Goal: Check status: Check status

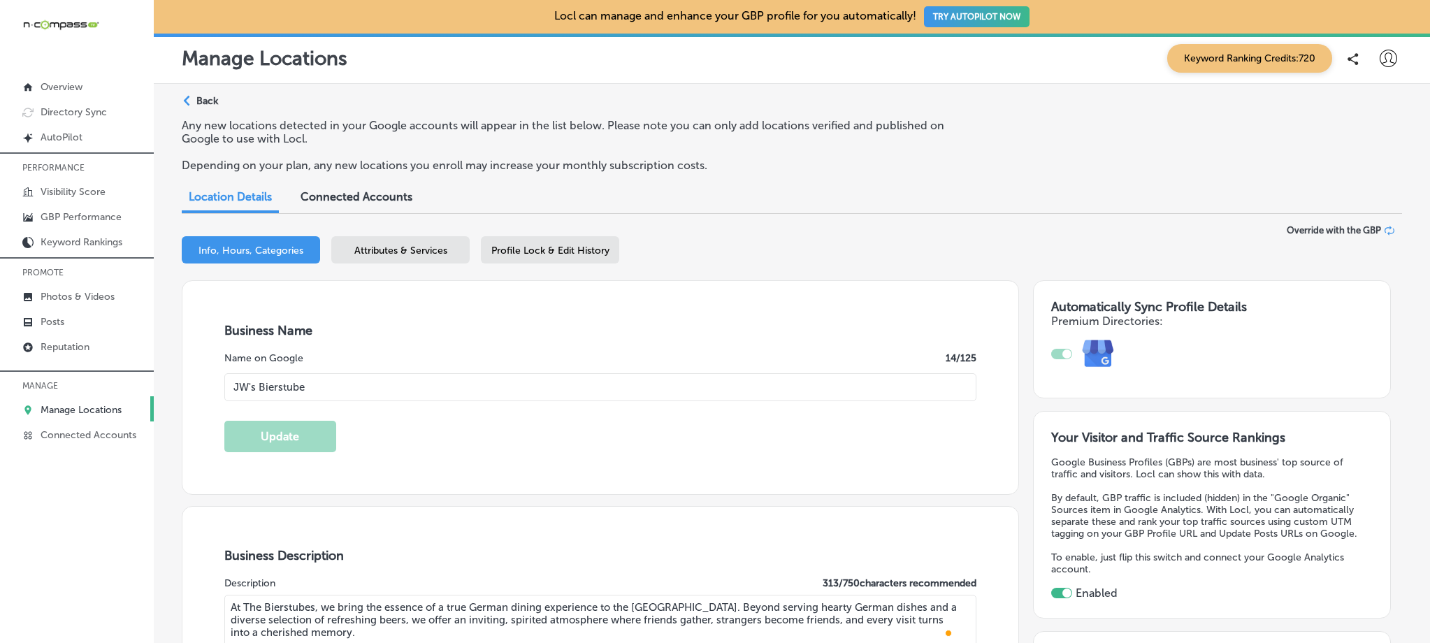
select select "US"
click at [68, 404] on p "Manage Locations" at bounding box center [81, 410] width 81 height 12
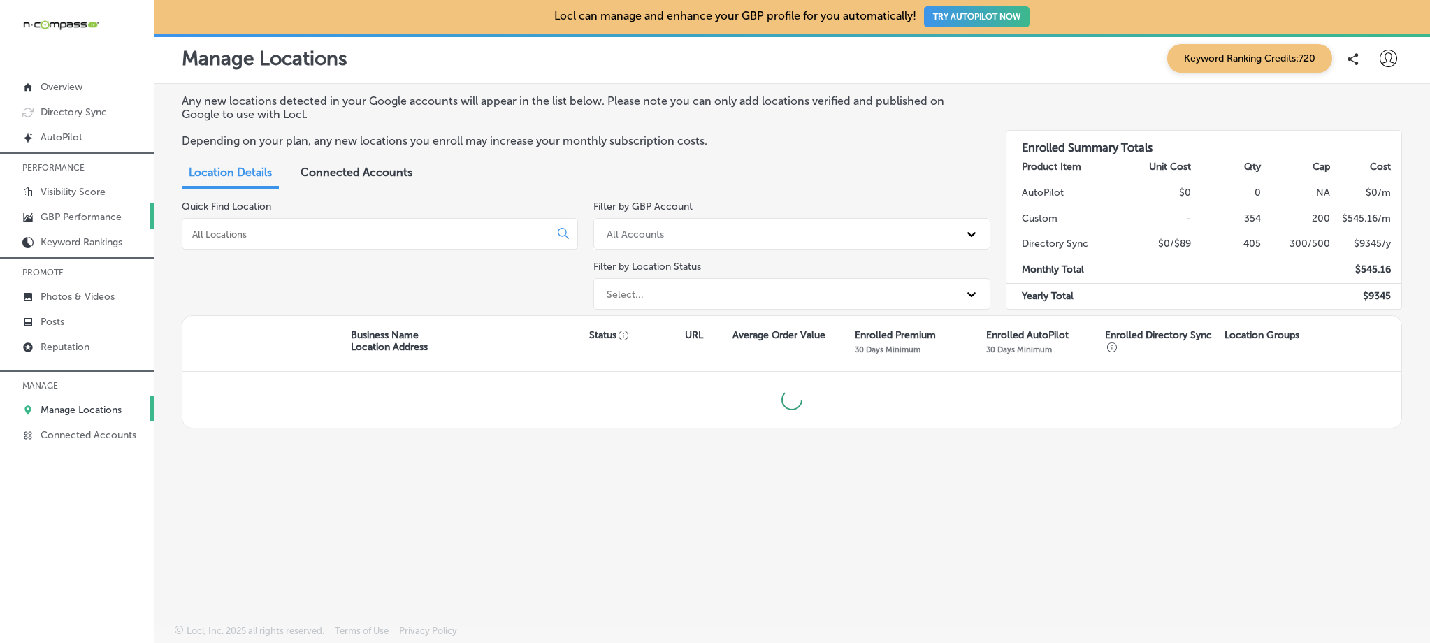
click at [113, 212] on p "GBP Performance" at bounding box center [81, 217] width 81 height 12
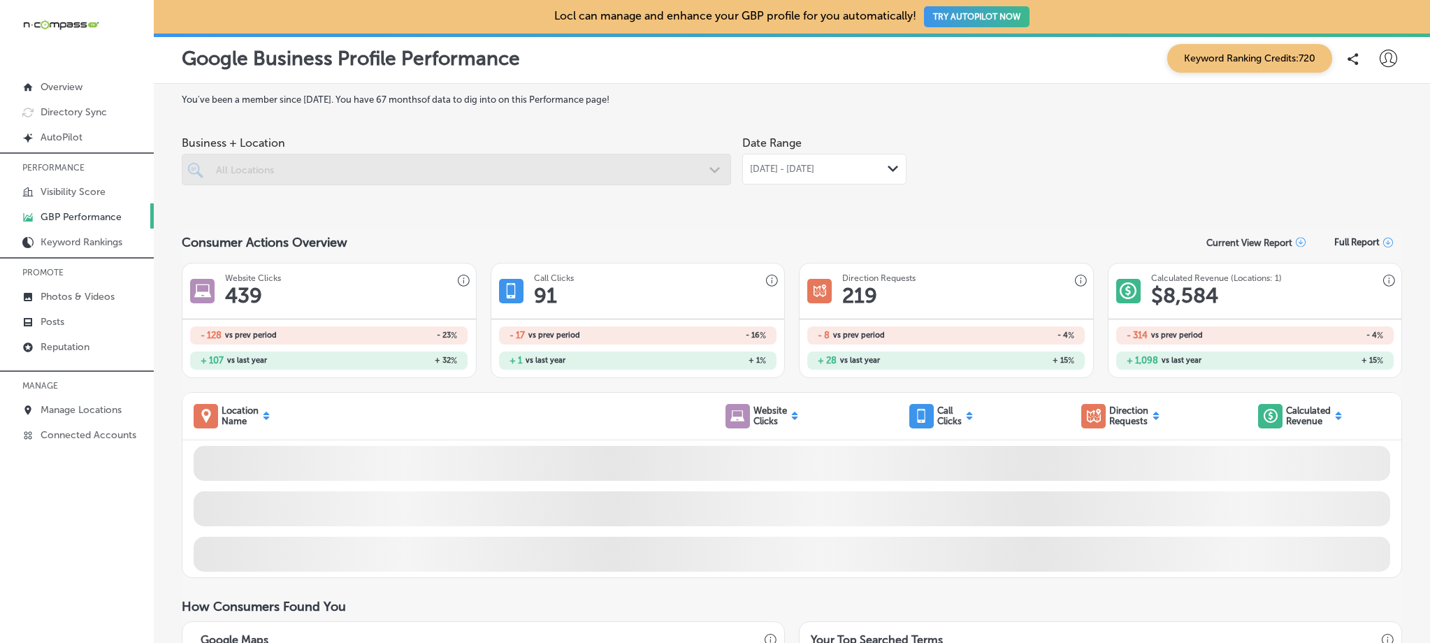
click at [832, 177] on div "[DATE] - [DATE] Path Created with Sketch." at bounding box center [824, 169] width 164 height 31
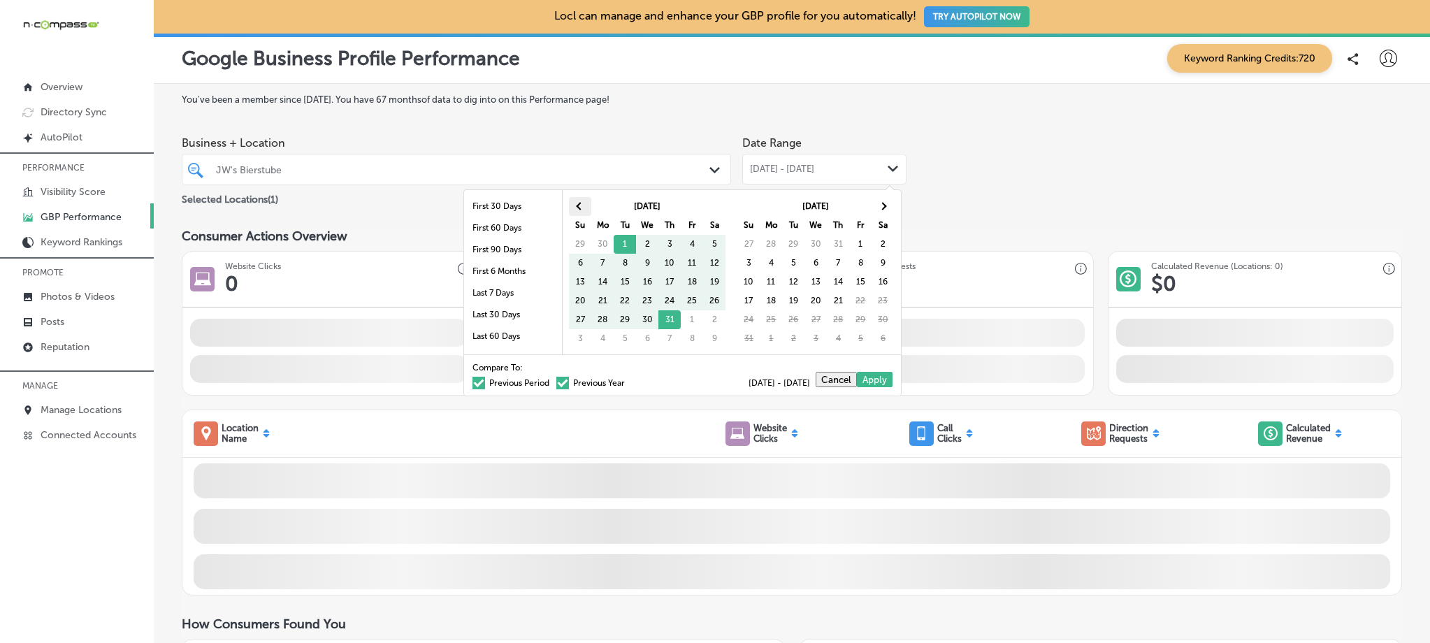
click at [577, 202] on th at bounding box center [580, 206] width 22 height 19
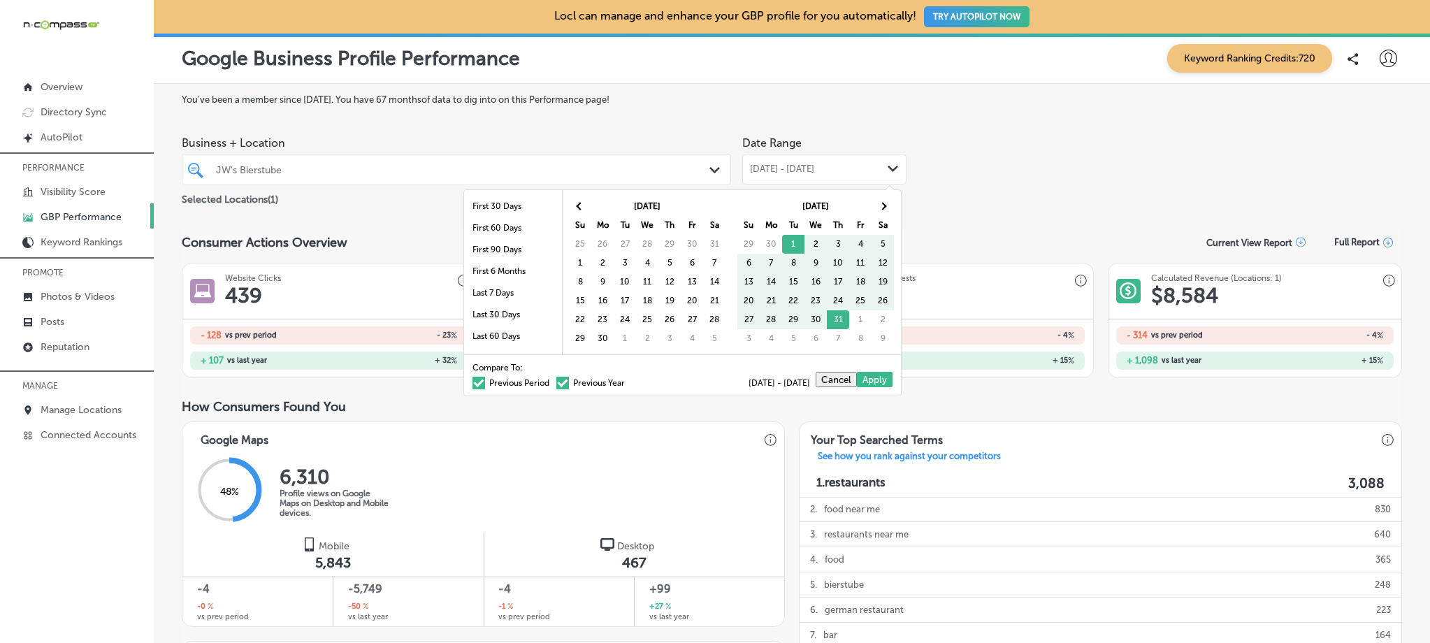
click at [577, 203] on th at bounding box center [580, 206] width 22 height 19
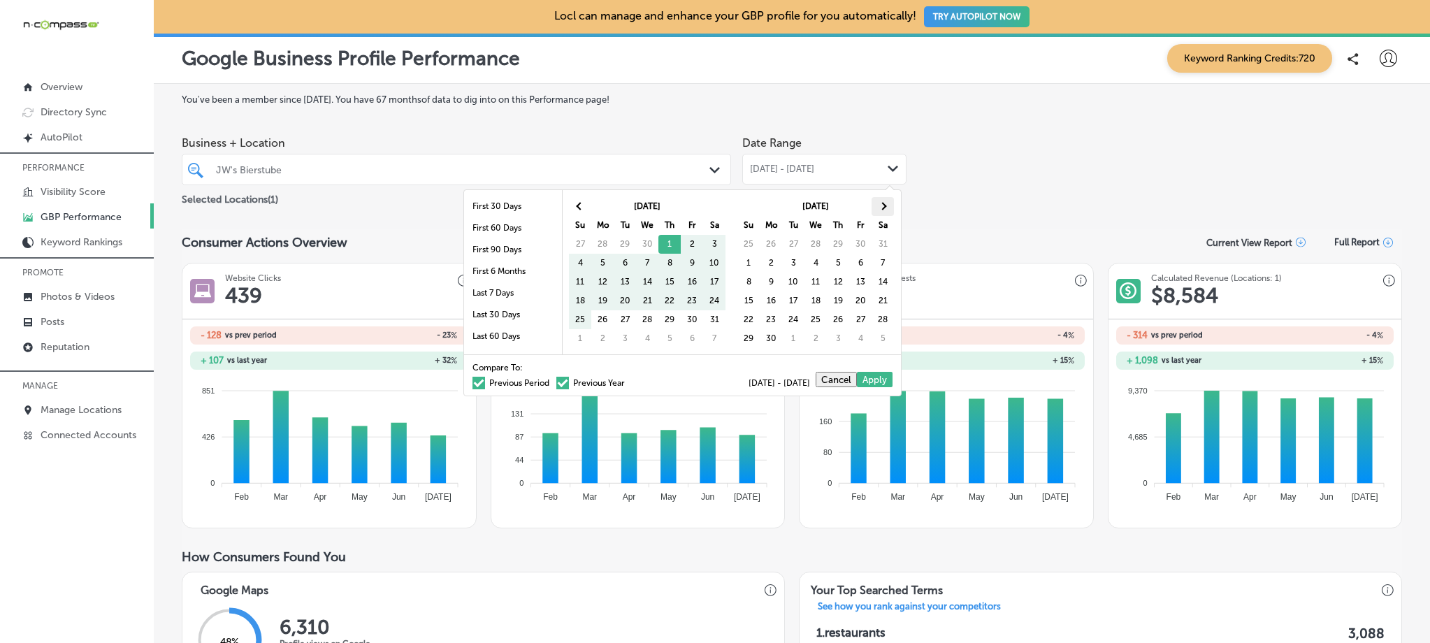
click at [873, 210] on th at bounding box center [882, 206] width 22 height 19
click at [878, 209] on th at bounding box center [882, 206] width 22 height 19
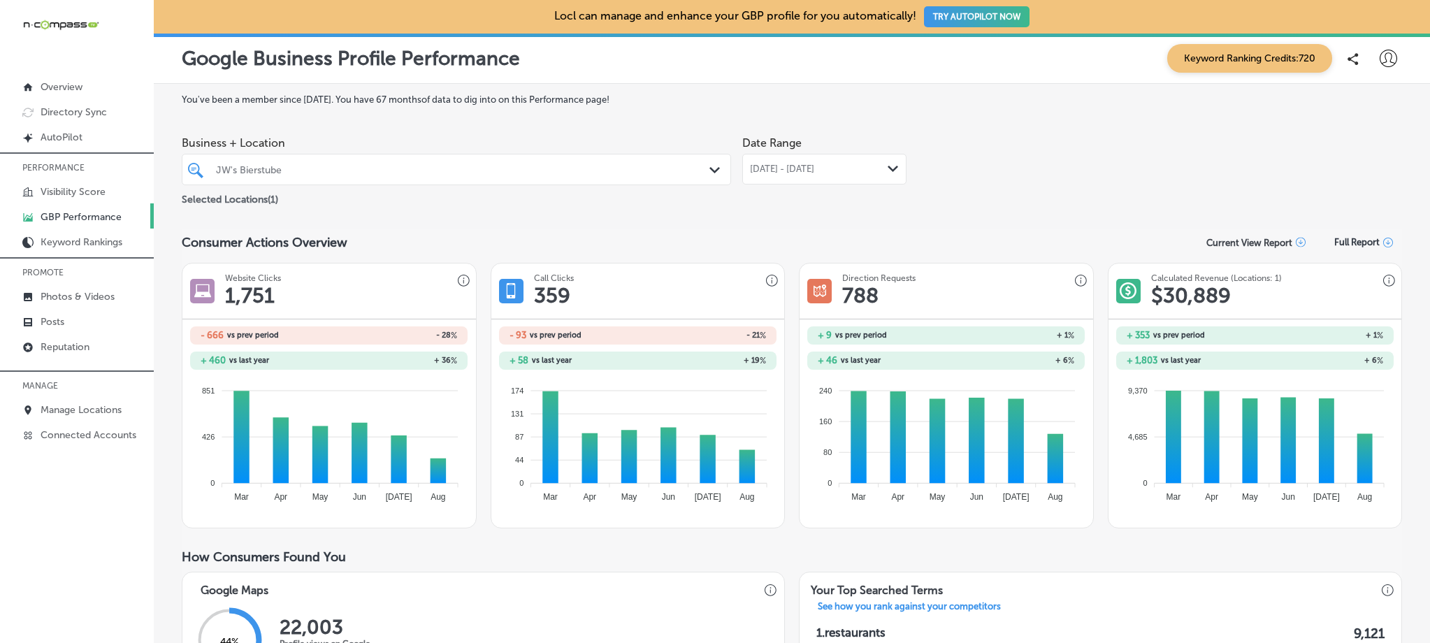
click at [293, 171] on div "JW's Bierstube" at bounding box center [463, 170] width 495 height 12
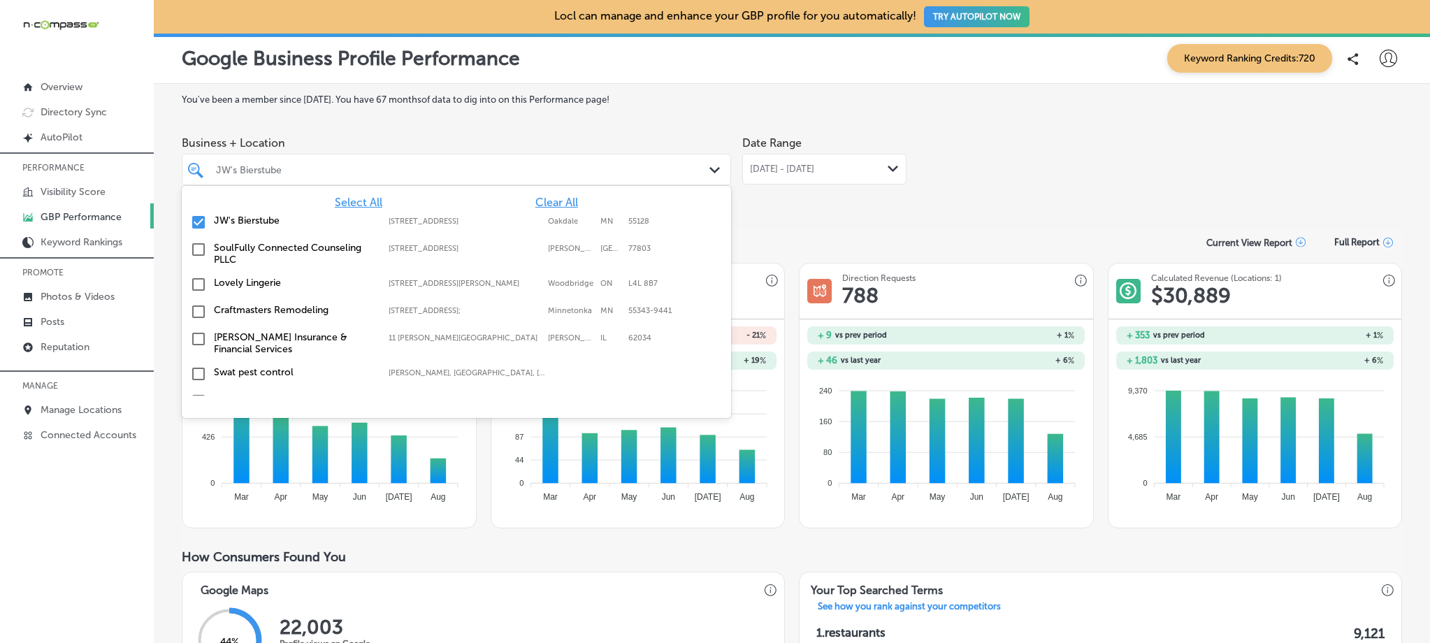
click at [710, 171] on polygon at bounding box center [714, 170] width 10 height 6
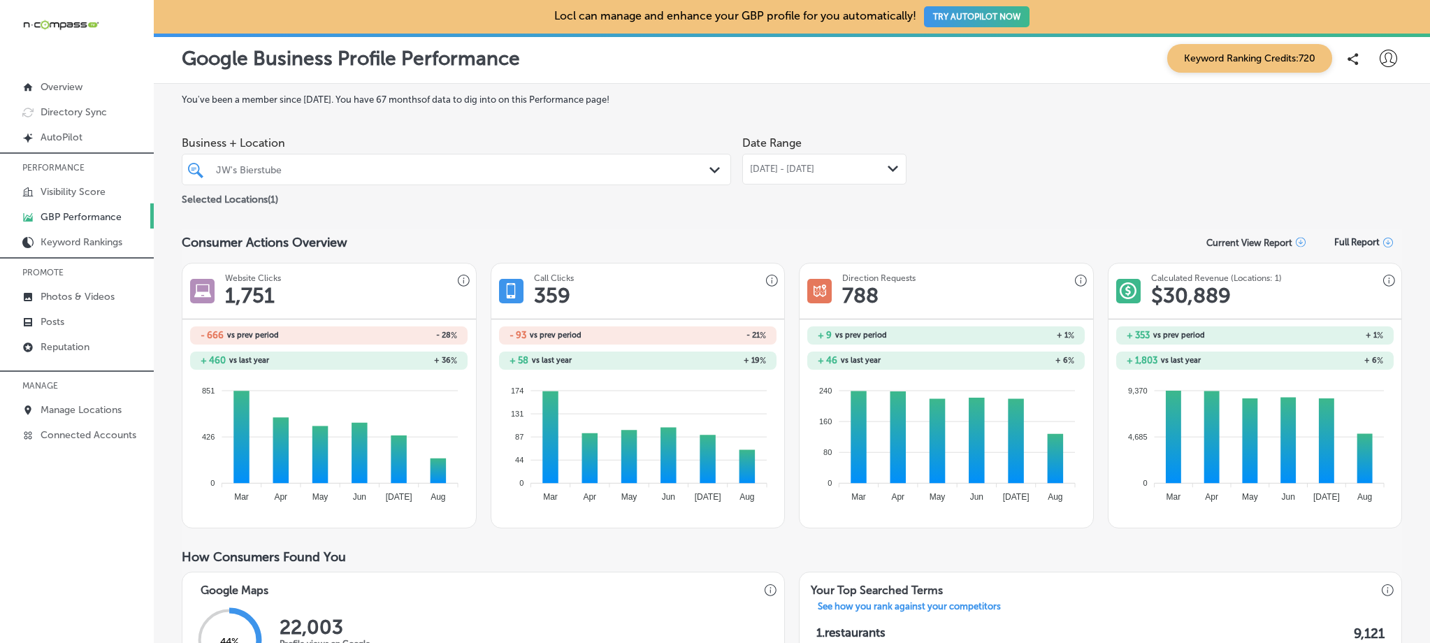
click at [414, 167] on div "JW's Bierstube" at bounding box center [463, 170] width 495 height 12
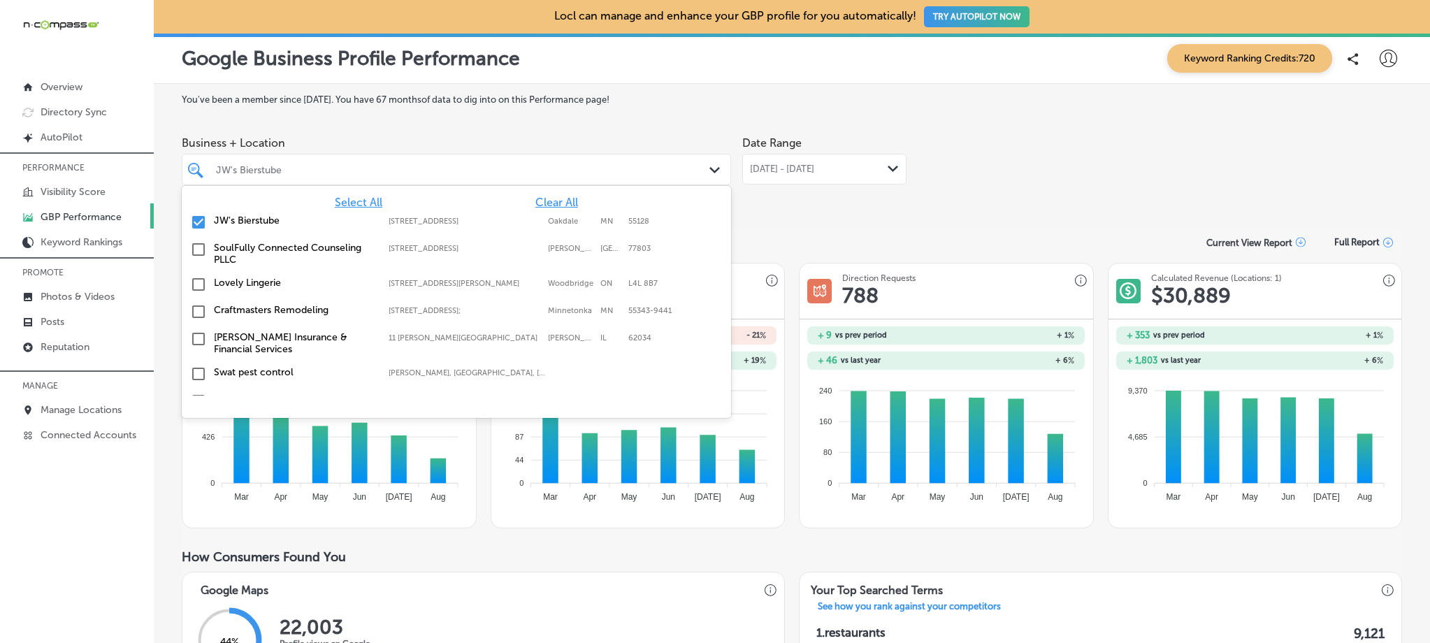
click at [201, 219] on input "checkbox" at bounding box center [198, 222] width 17 height 17
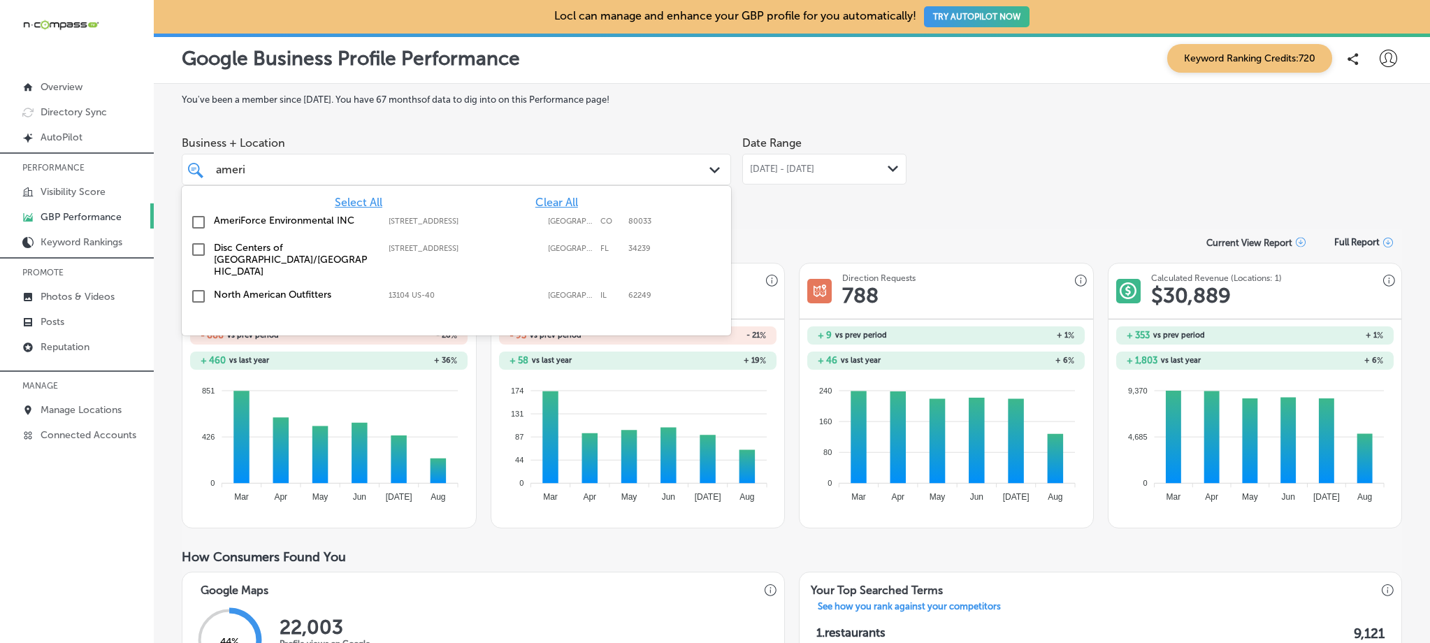
click at [278, 212] on div "AmeriForce Environmental INC [STREET_ADDRESS] [STREET_ADDRESS]" at bounding box center [456, 223] width 538 height 22
type input "ameri"
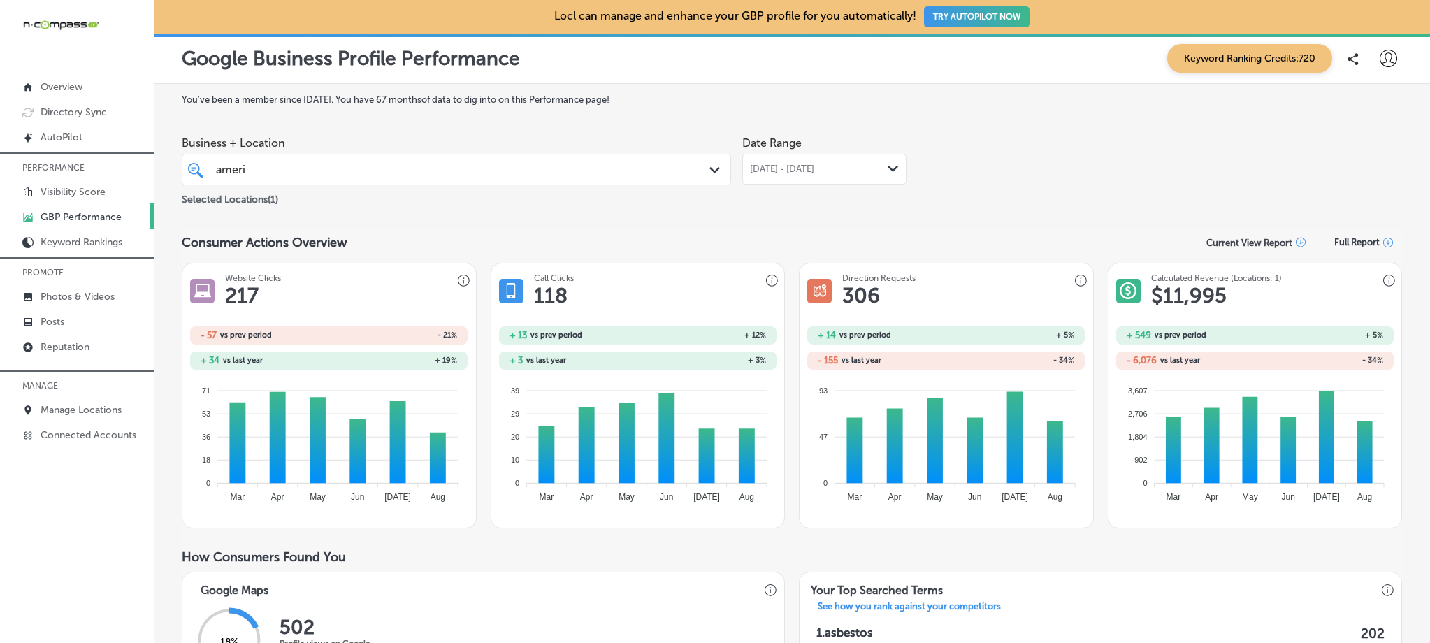
click at [889, 164] on div "Path Created with Sketch." at bounding box center [892, 169] width 11 height 11
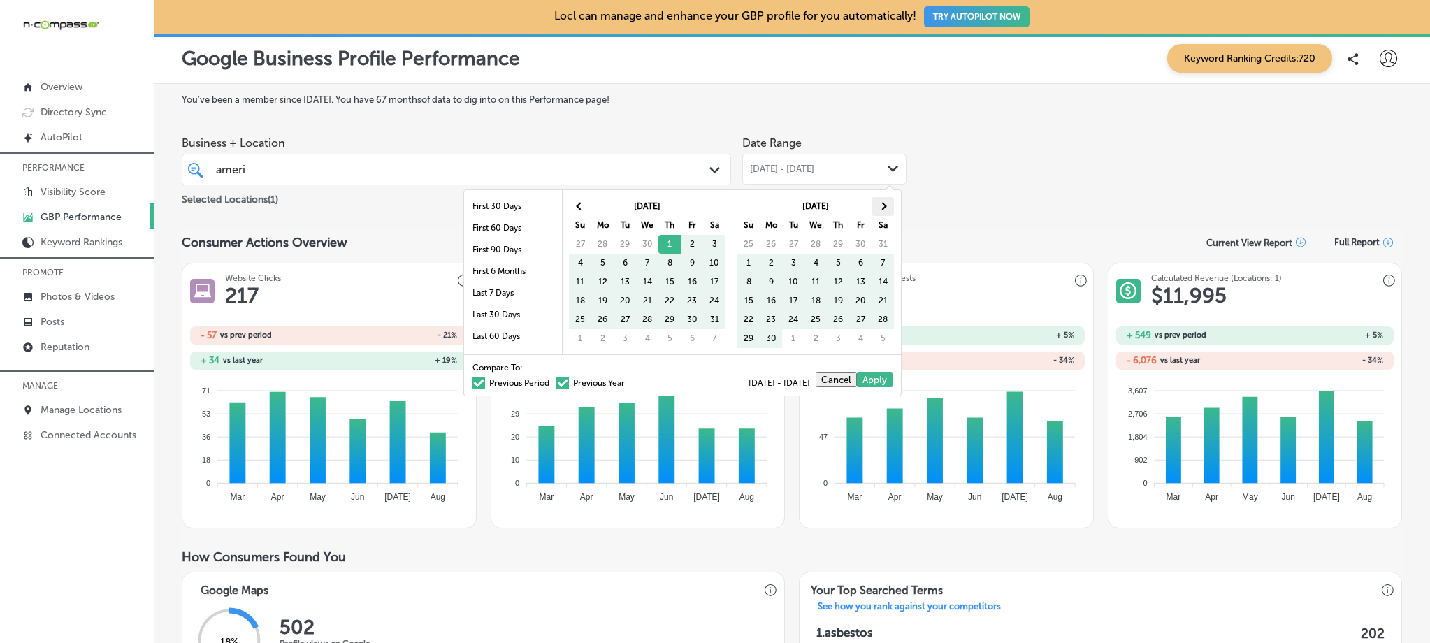
click at [884, 198] on th at bounding box center [882, 206] width 22 height 19
click at [585, 200] on th at bounding box center [580, 206] width 22 height 19
click at [1166, 147] on div "Business + Location ameri ameri Path Created with Sketch. Selected Locations ( …" at bounding box center [792, 168] width 1220 height 78
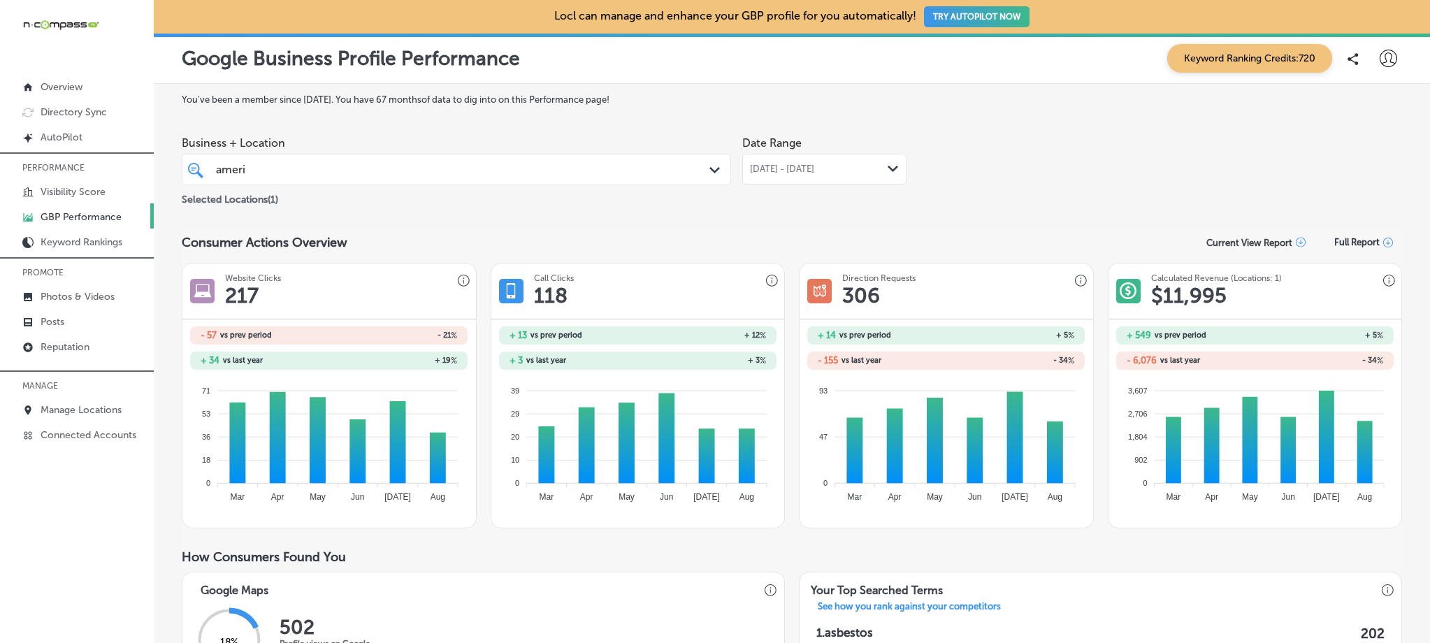
click at [814, 164] on span "[DATE] - [DATE]" at bounding box center [782, 169] width 64 height 11
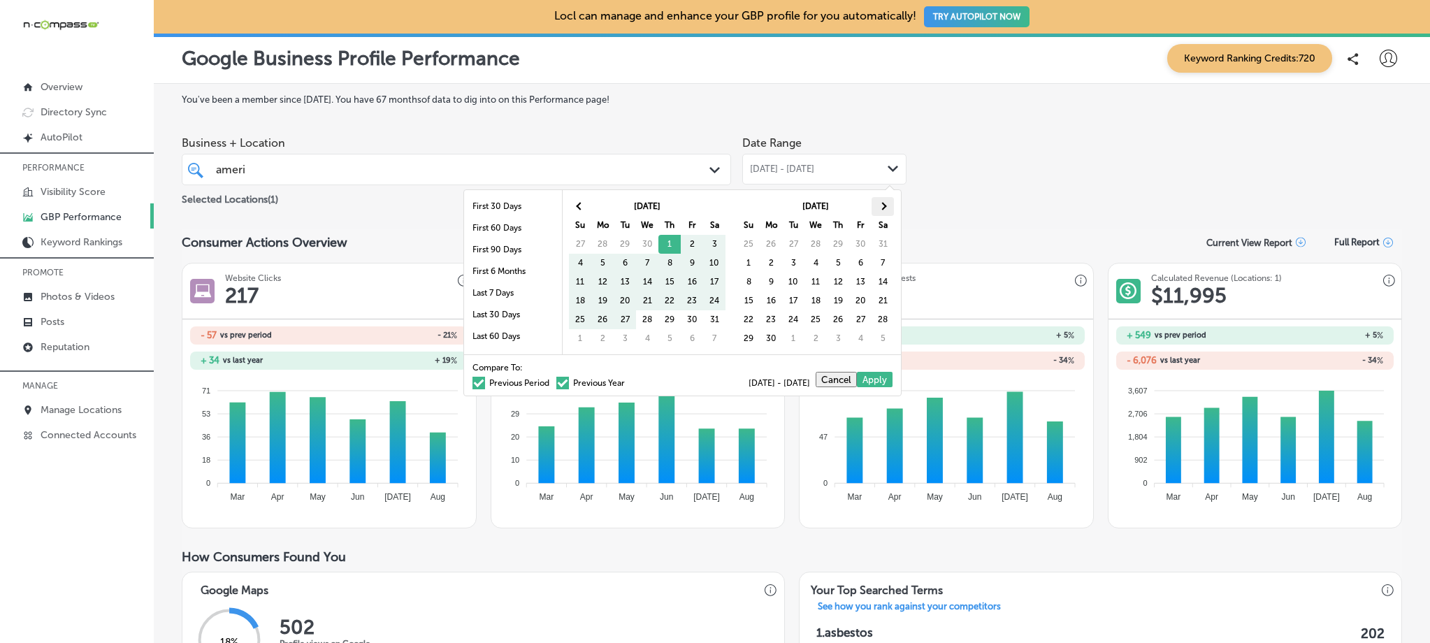
click at [887, 203] on th at bounding box center [882, 206] width 22 height 19
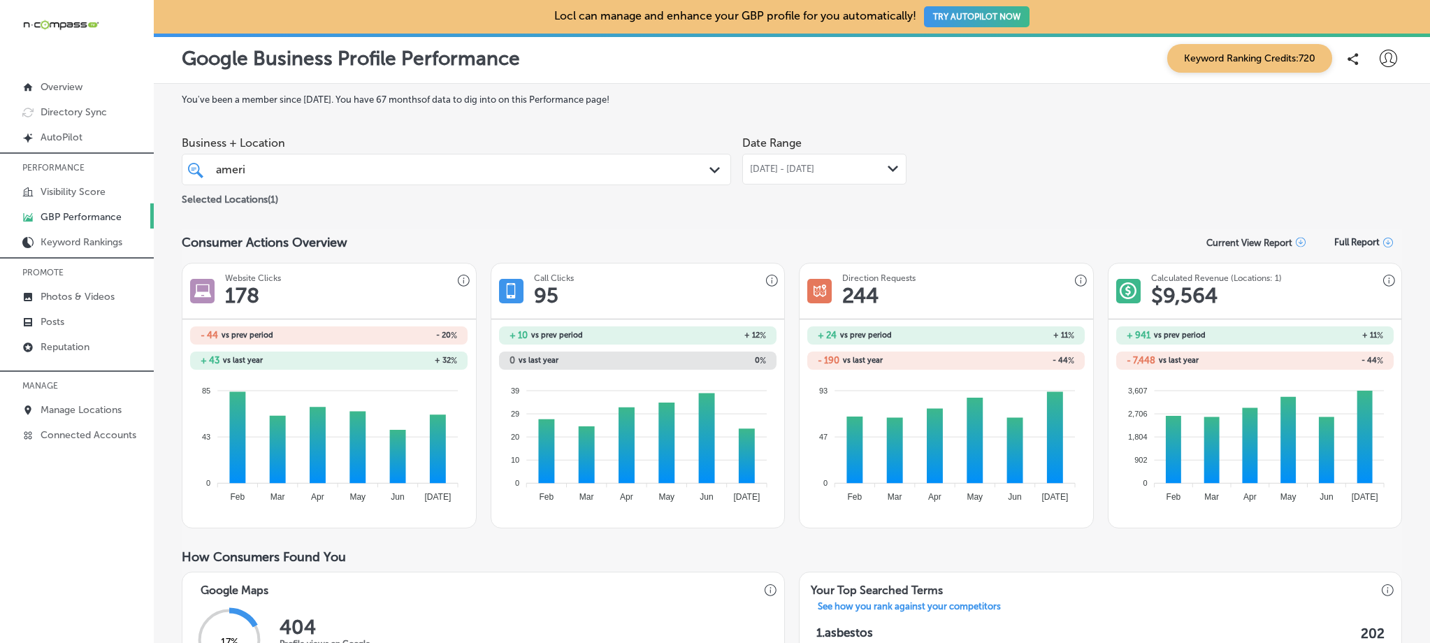
click at [799, 173] on span "[DATE] - [DATE]" at bounding box center [782, 169] width 64 height 11
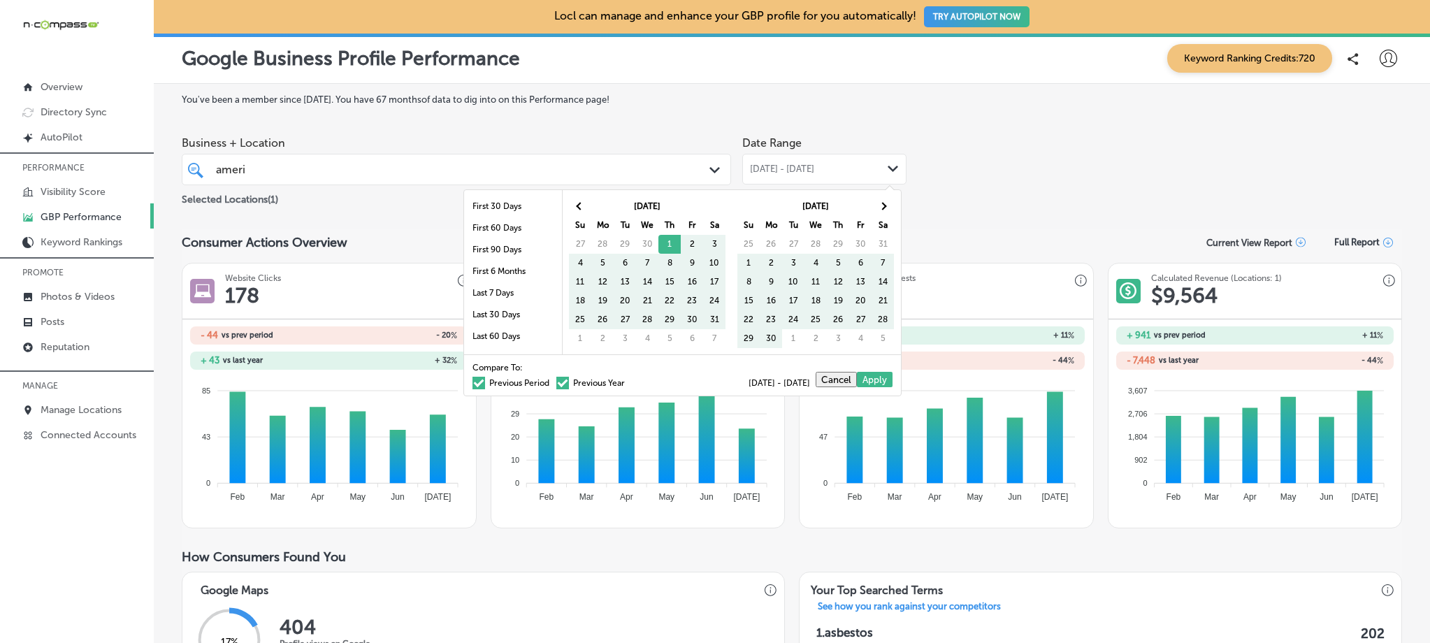
click at [472, 385] on span at bounding box center [478, 383] width 13 height 13
click at [552, 381] on input "Previous Period" at bounding box center [552, 381] width 0 height 0
